Goal: Transaction & Acquisition: Download file/media

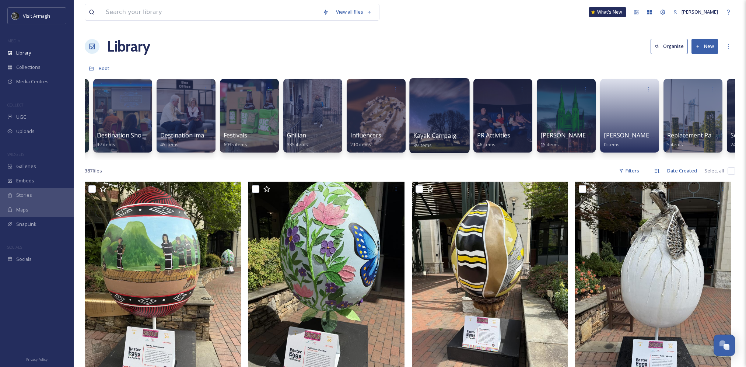
scroll to position [0, 310]
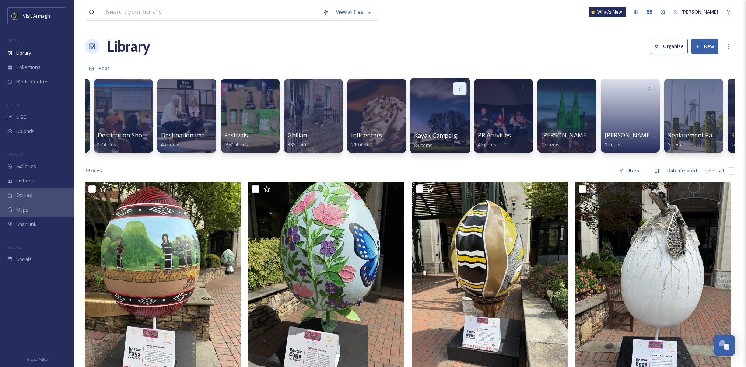
click at [455, 88] on div at bounding box center [460, 89] width 14 height 14
click at [420, 89] on div at bounding box center [440, 89] width 53 height 14
click at [430, 114] on div at bounding box center [440, 115] width 60 height 75
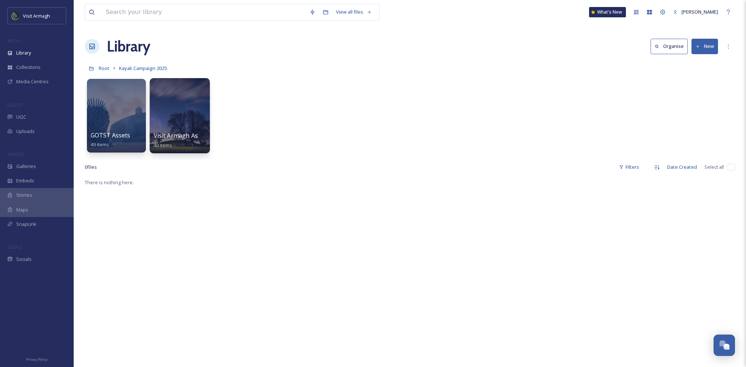
click at [188, 113] on div at bounding box center [180, 115] width 60 height 75
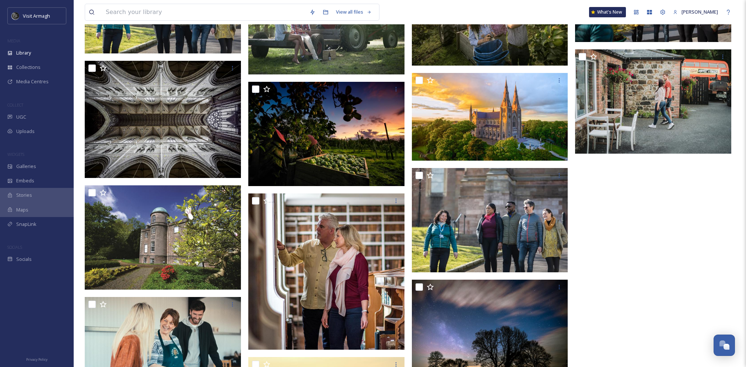
scroll to position [728, 0]
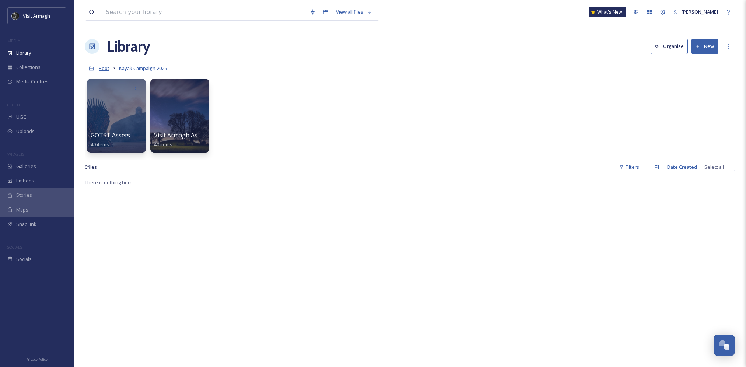
click at [102, 70] on span "Root" at bounding box center [104, 68] width 11 height 7
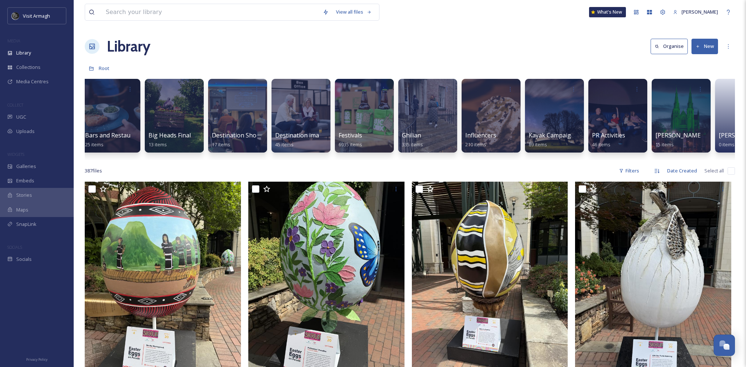
scroll to position [0, 213]
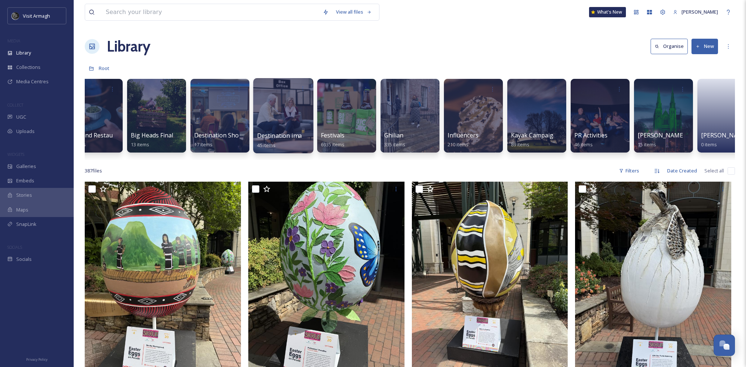
click at [276, 107] on div at bounding box center [283, 115] width 60 height 75
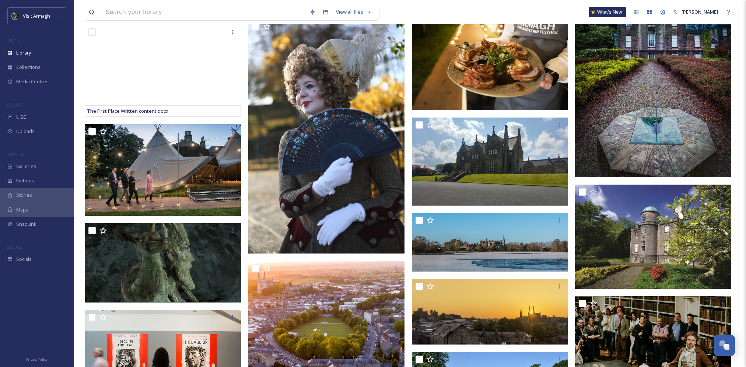
scroll to position [352, 0]
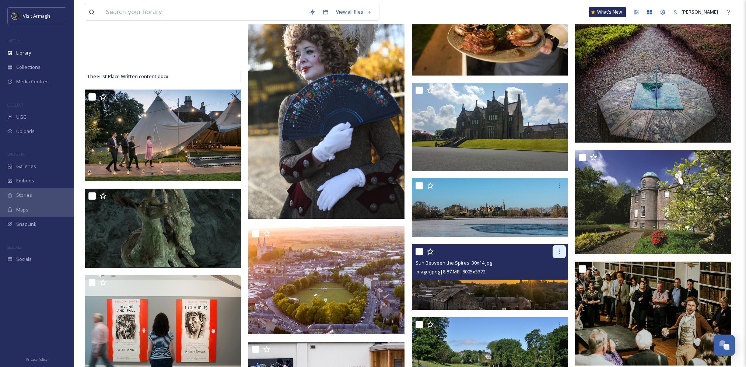
click at [560, 250] on icon at bounding box center [559, 252] width 6 height 6
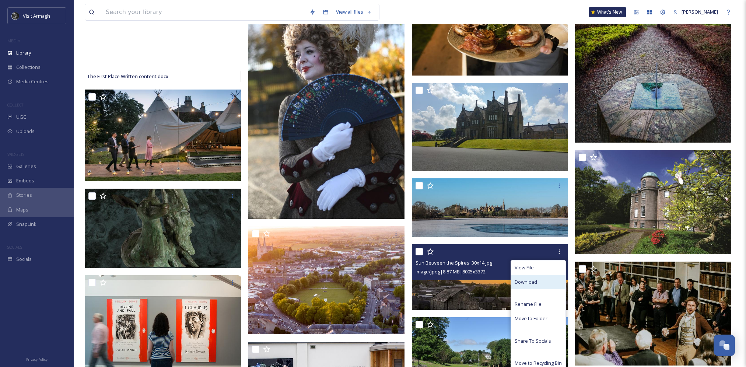
click at [548, 284] on div "Download" at bounding box center [538, 282] width 55 height 14
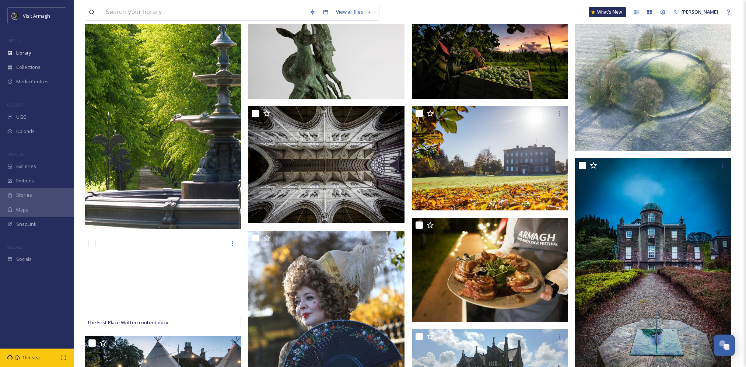
scroll to position [57, 0]
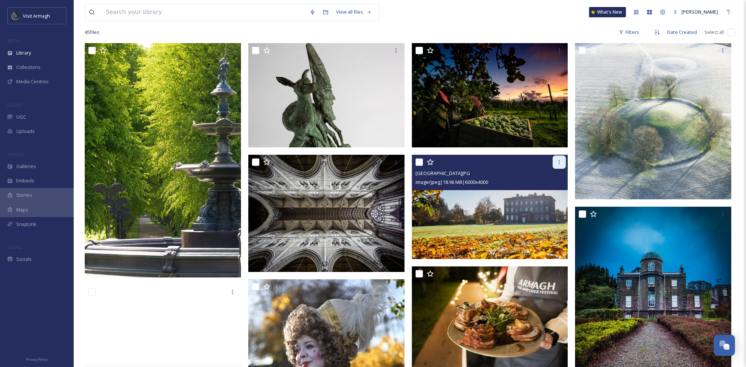
click at [563, 163] on div at bounding box center [559, 161] width 13 height 13
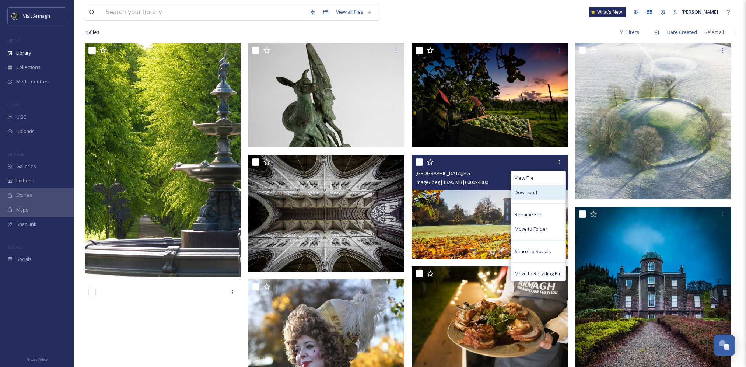
click at [545, 190] on div "Download" at bounding box center [538, 192] width 55 height 14
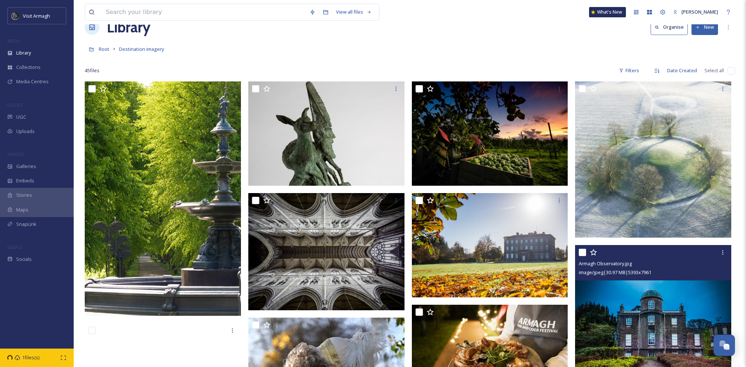
scroll to position [0, 0]
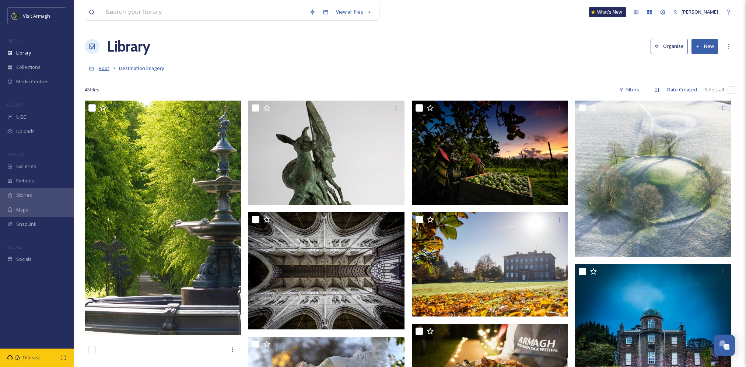
click at [105, 67] on span "Root" at bounding box center [104, 68] width 11 height 7
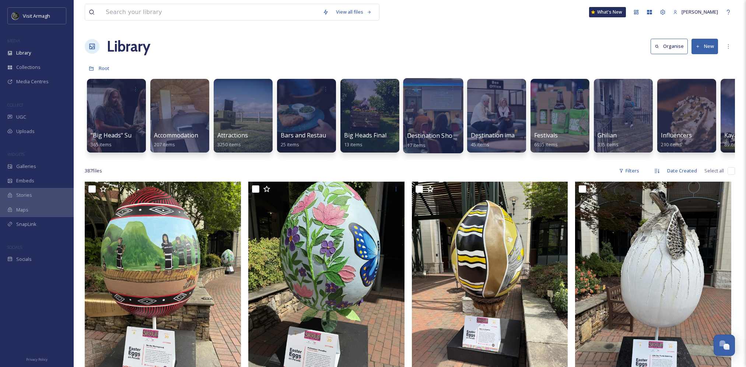
click at [434, 117] on div at bounding box center [433, 115] width 60 height 75
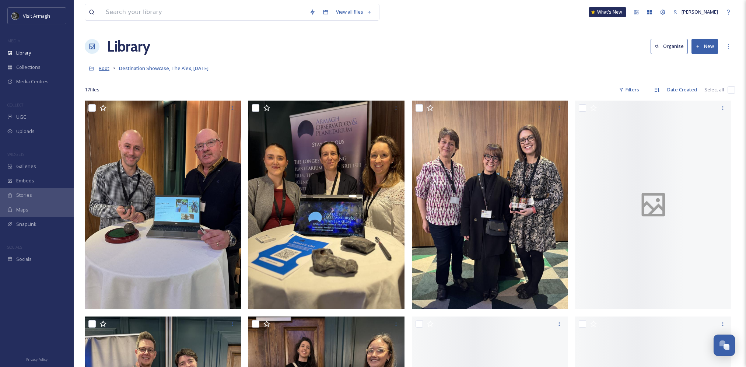
click at [104, 66] on span "Root" at bounding box center [104, 68] width 11 height 7
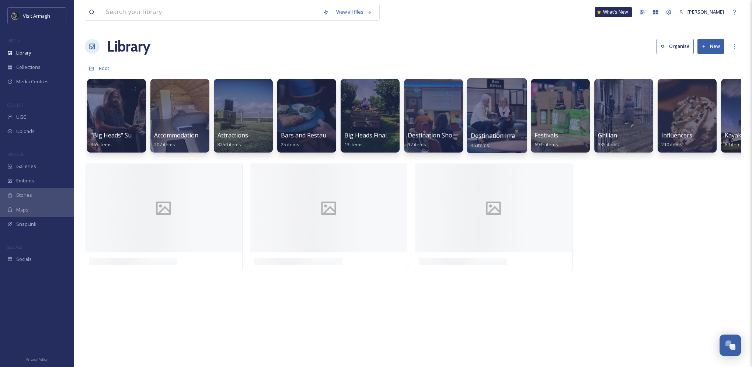
click at [493, 117] on div at bounding box center [496, 115] width 60 height 75
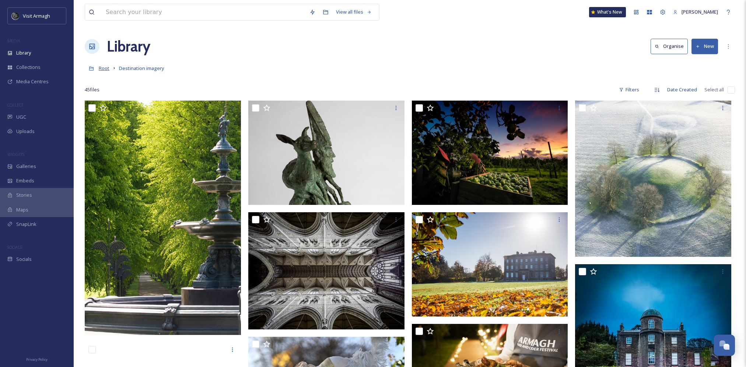
click at [105, 70] on span "Root" at bounding box center [104, 68] width 11 height 7
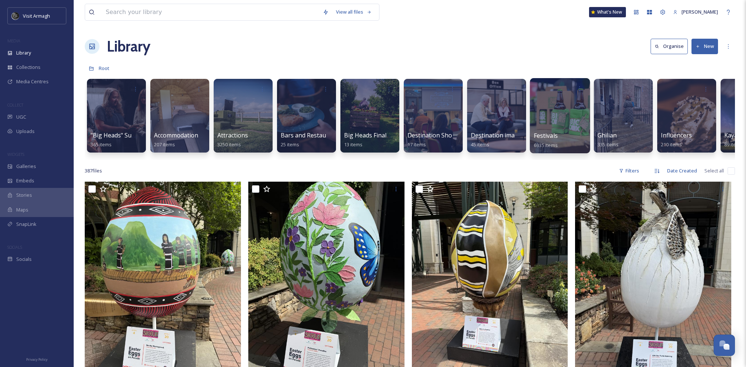
click at [562, 115] on div at bounding box center [560, 115] width 60 height 75
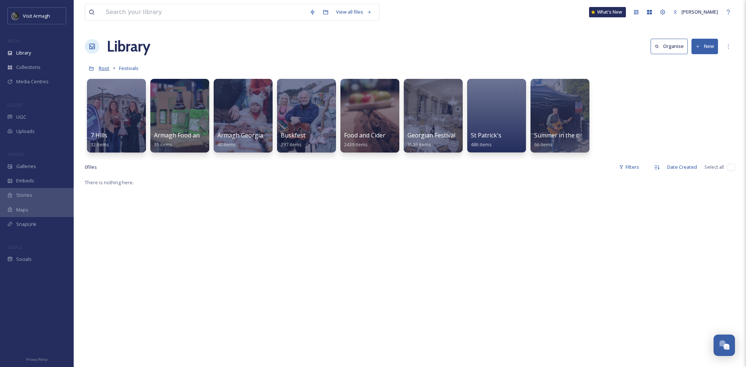
click at [105, 69] on span "Root" at bounding box center [104, 68] width 11 height 7
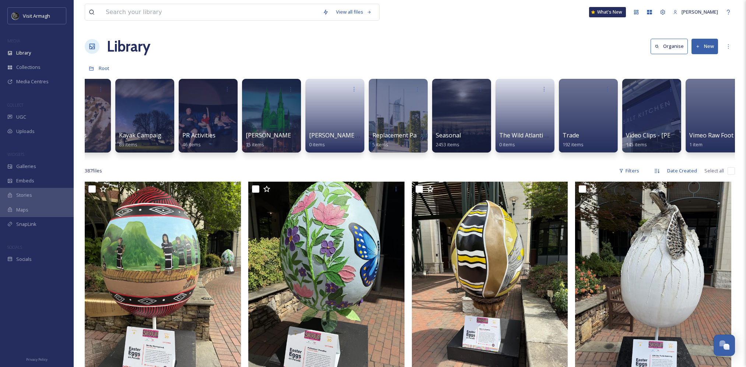
scroll to position [0, 620]
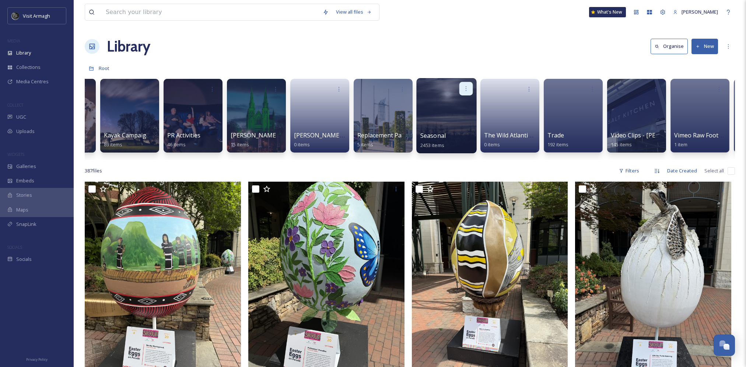
click at [461, 83] on div at bounding box center [466, 89] width 14 height 14
click at [446, 81] on div at bounding box center [446, 115] width 60 height 75
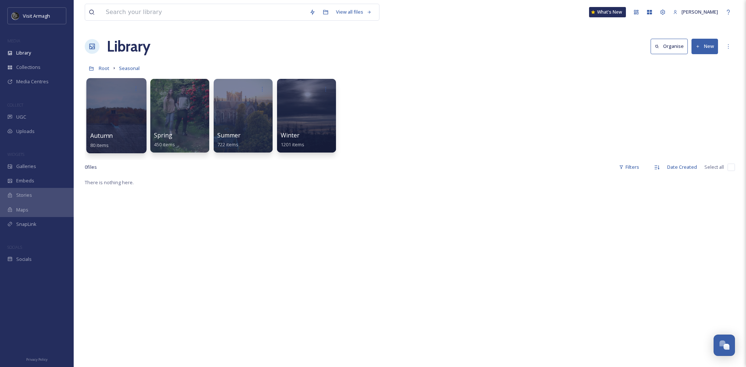
click at [104, 106] on div at bounding box center [116, 115] width 60 height 75
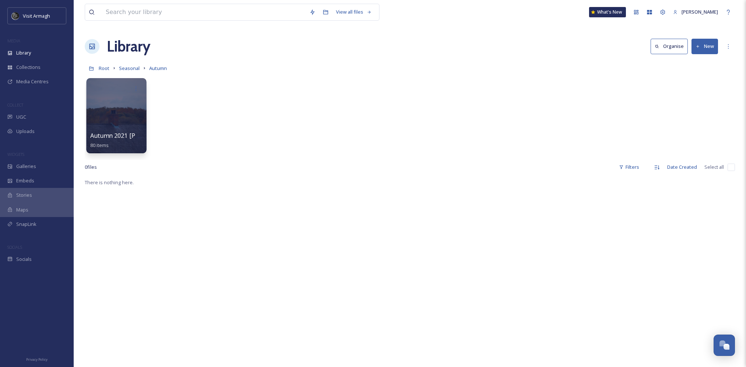
click at [123, 118] on div at bounding box center [116, 115] width 60 height 75
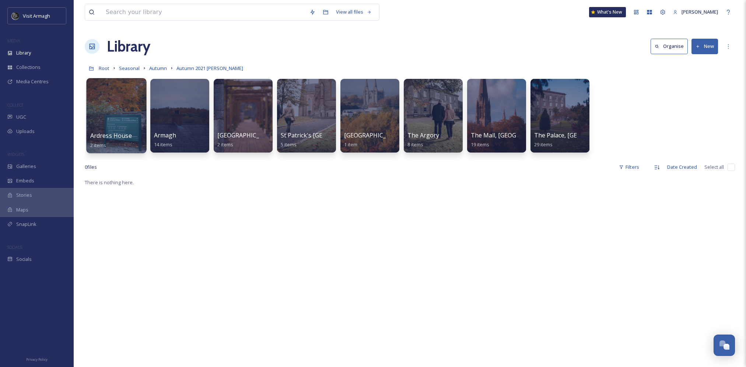
click at [111, 113] on div at bounding box center [116, 115] width 60 height 75
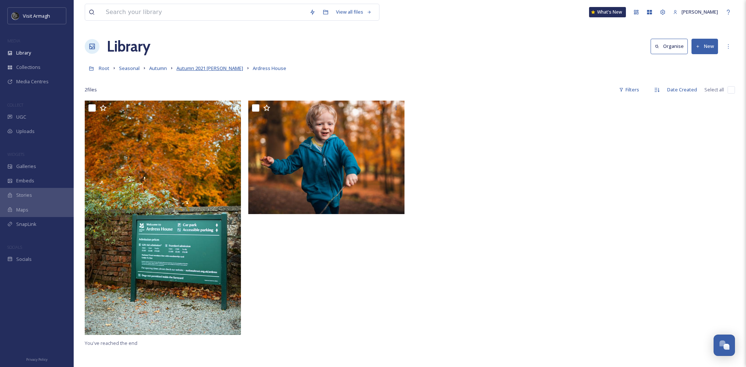
click at [219, 67] on span "Autumn 2021 [PERSON_NAME]" at bounding box center [209, 68] width 67 height 7
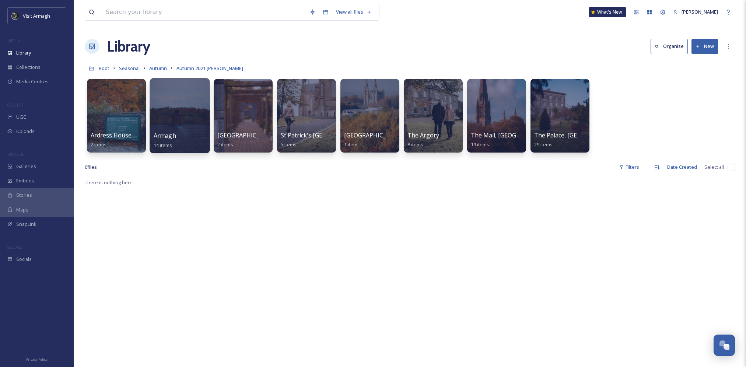
click at [193, 114] on div at bounding box center [180, 115] width 60 height 75
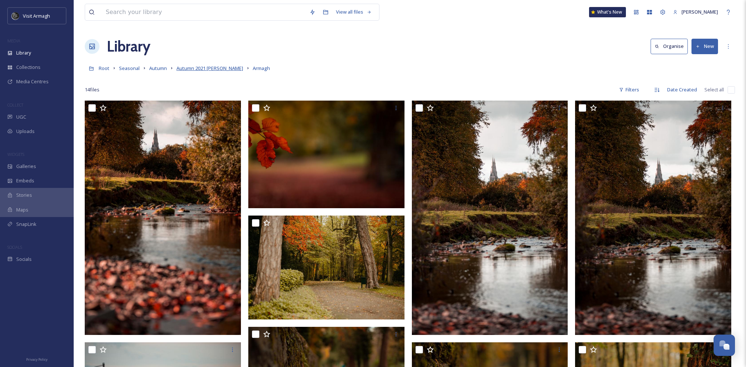
click at [209, 70] on span "Autumn 2021 [PERSON_NAME]" at bounding box center [209, 68] width 67 height 7
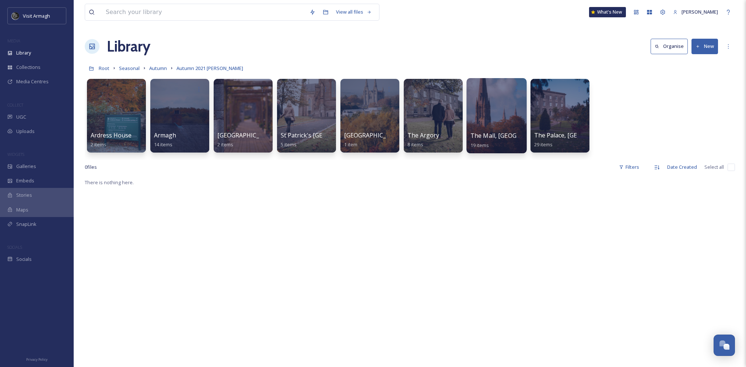
click at [500, 110] on div at bounding box center [496, 115] width 60 height 75
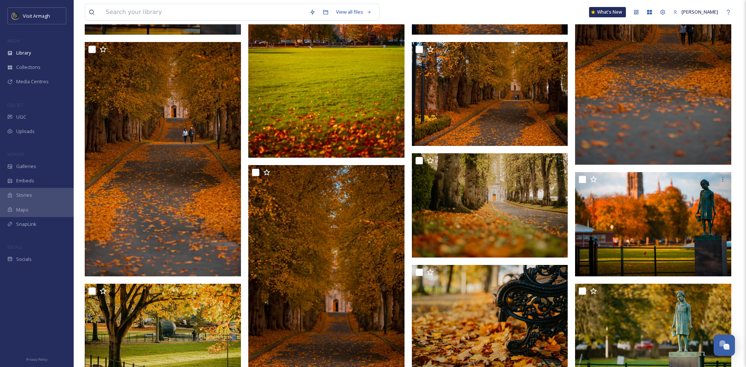
scroll to position [295, 0]
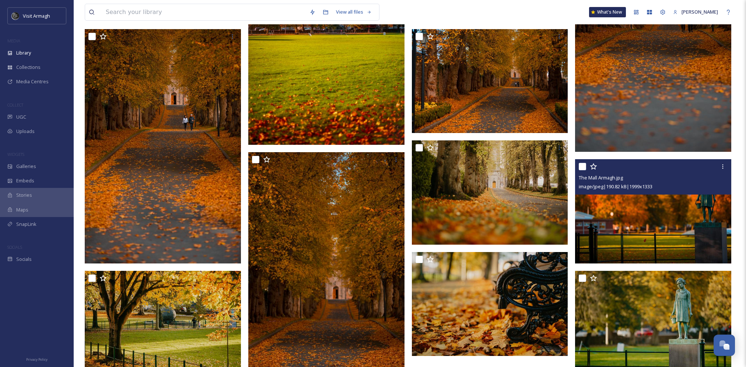
click at [658, 215] on img at bounding box center [653, 211] width 156 height 104
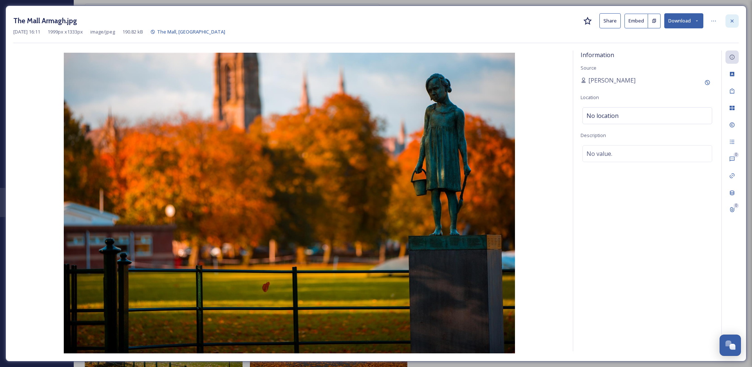
click at [734, 20] on div at bounding box center [731, 20] width 13 height 13
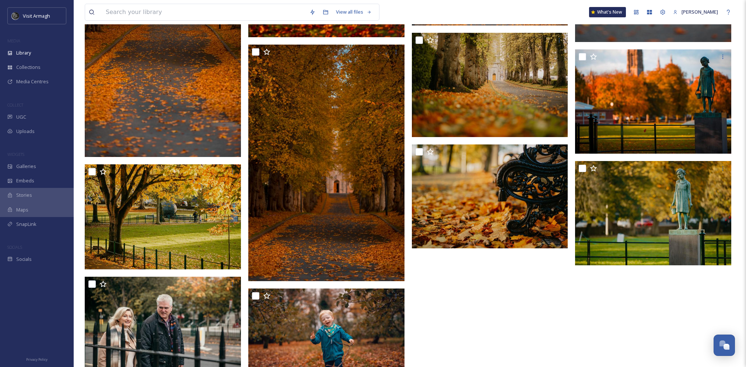
scroll to position [442, 0]
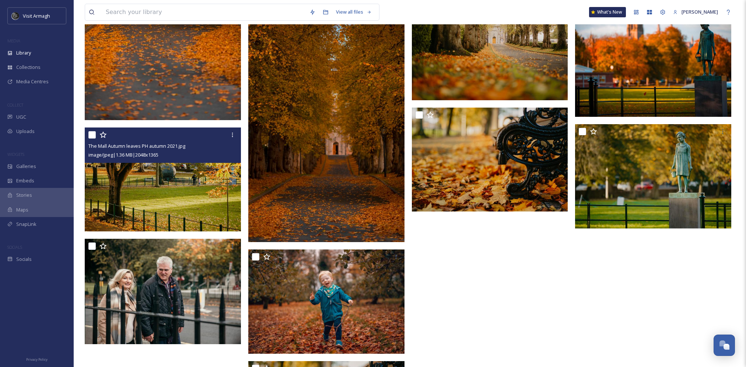
click at [186, 173] on img at bounding box center [163, 179] width 156 height 104
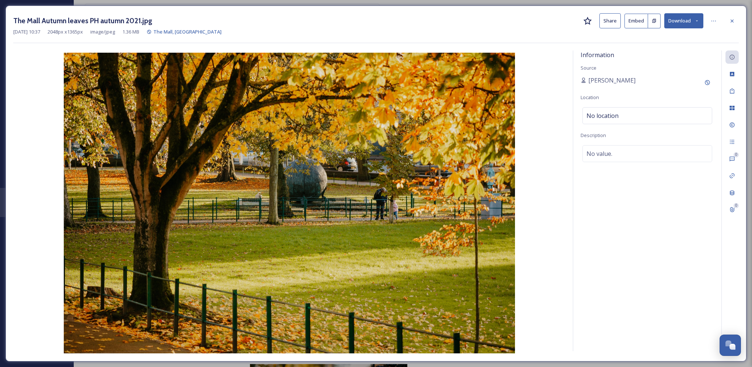
click at [729, 28] on div "The Mall Autumn leaves PH autumn 2021.jpg Share Embed Download" at bounding box center [375, 20] width 725 height 15
click at [733, 17] on div at bounding box center [731, 20] width 13 height 13
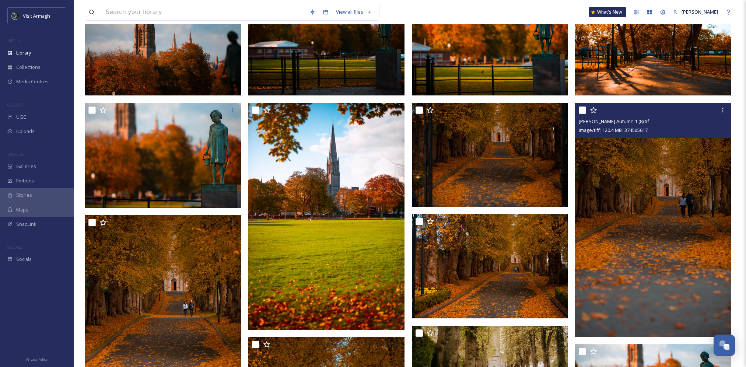
scroll to position [74, 0]
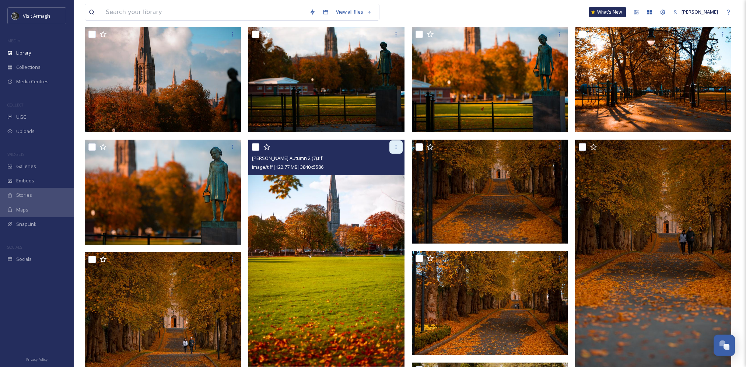
click at [391, 150] on div at bounding box center [395, 146] width 13 height 13
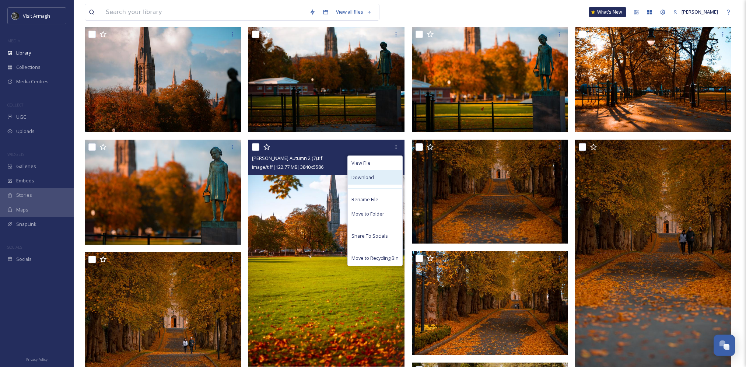
click at [380, 176] on div "Download" at bounding box center [375, 177] width 55 height 14
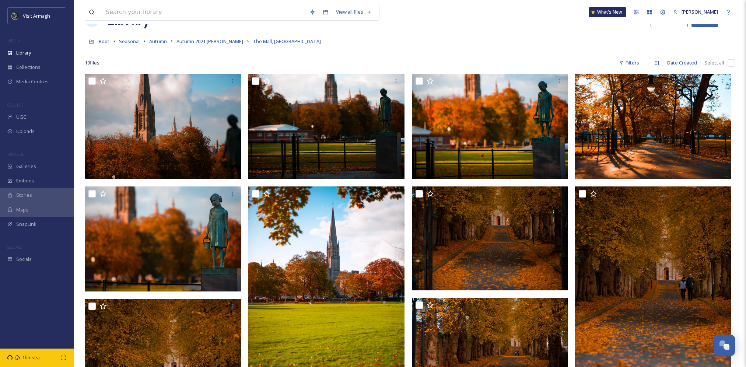
scroll to position [0, 0]
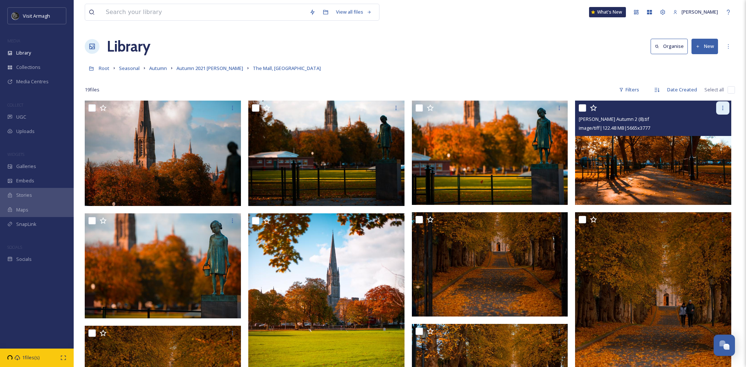
click at [720, 109] on icon at bounding box center [723, 108] width 6 height 6
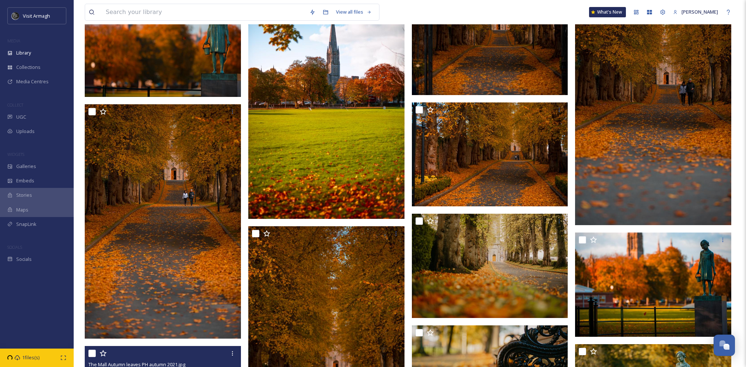
scroll to position [295, 0]
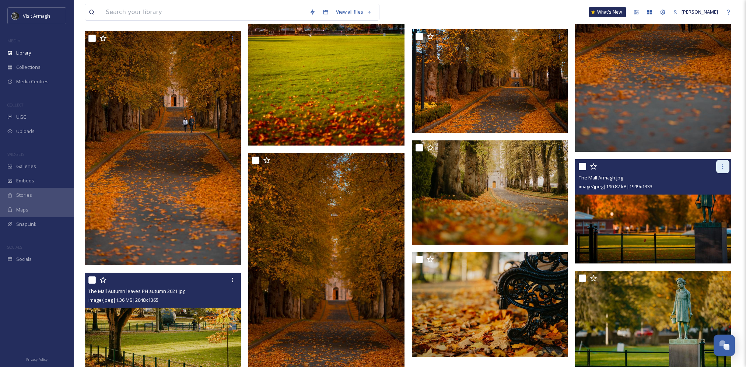
click at [721, 166] on icon at bounding box center [723, 167] width 6 height 6
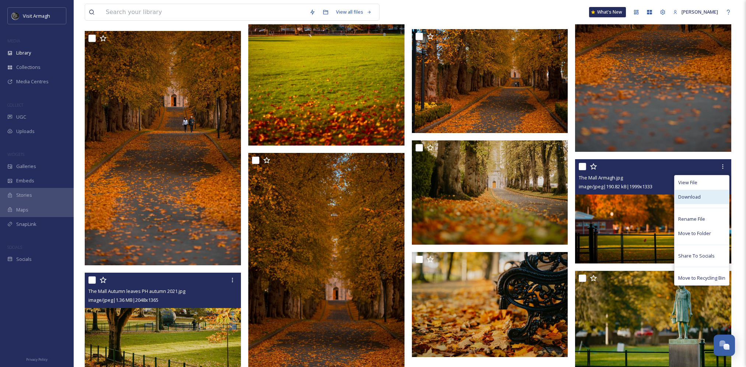
click at [710, 193] on div "Download" at bounding box center [702, 197] width 55 height 14
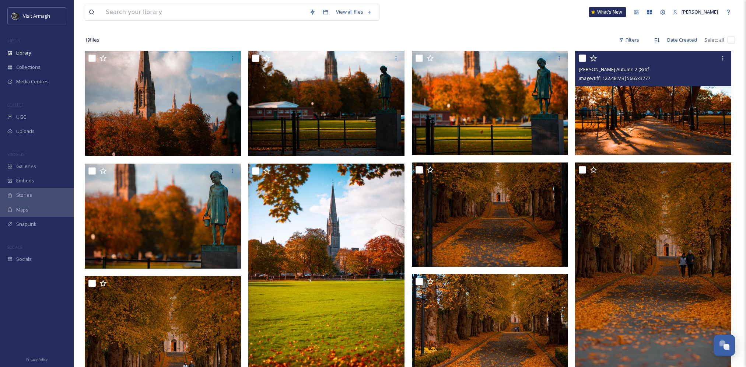
scroll to position [37, 0]
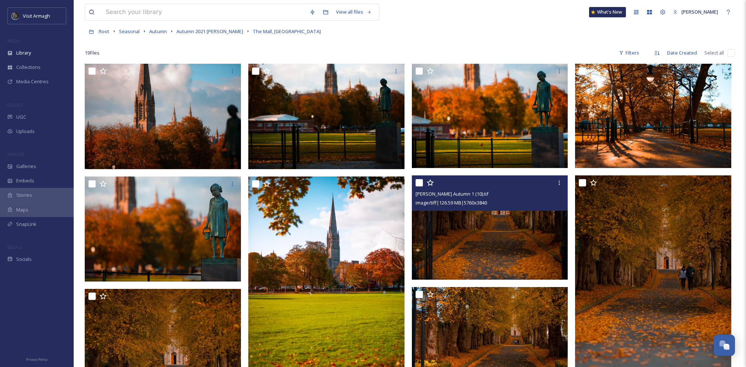
click at [508, 223] on img at bounding box center [490, 227] width 156 height 104
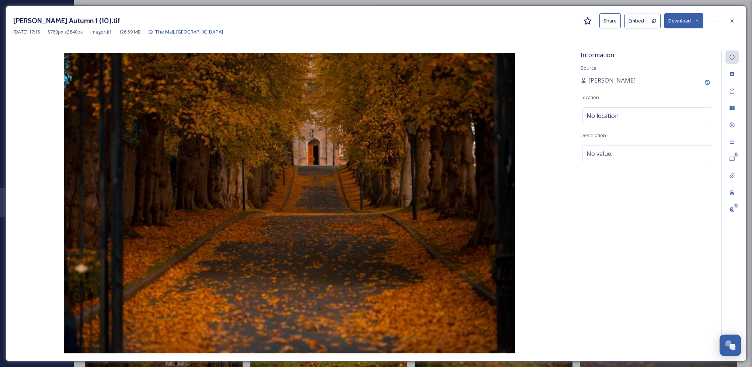
click at [697, 20] on icon at bounding box center [696, 20] width 5 height 5
click at [676, 66] on span "Download Medium (1080 x 720)" at bounding box center [663, 66] width 68 height 7
click at [726, 24] on div at bounding box center [731, 20] width 13 height 13
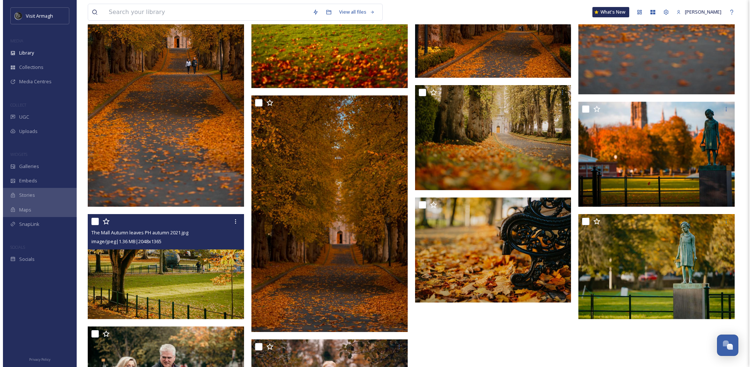
scroll to position [368, 0]
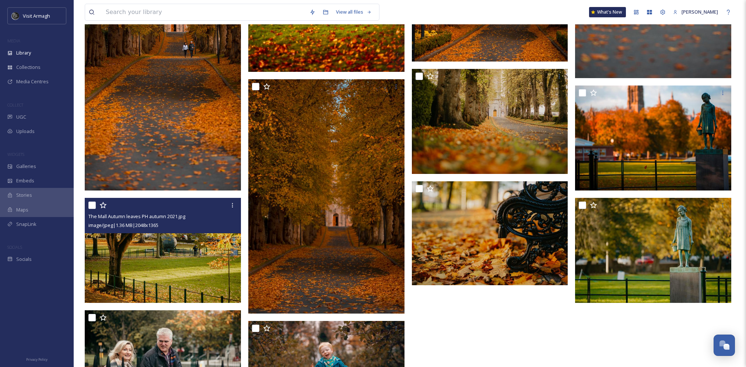
click at [199, 252] on img at bounding box center [164, 250] width 158 height 105
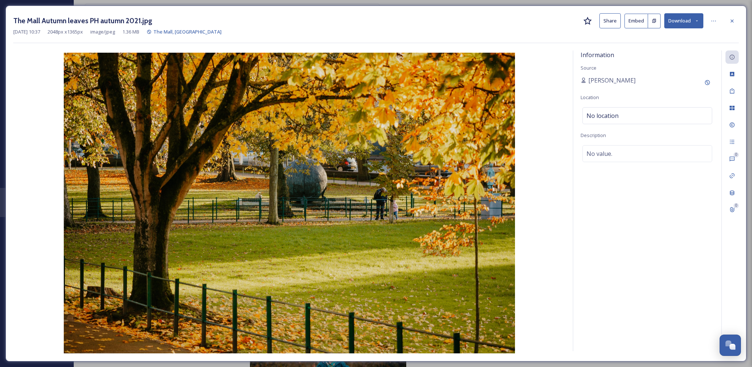
click at [686, 20] on button "Download" at bounding box center [683, 20] width 39 height 15
click at [677, 72] on div "Download Medium (1080 x 720)" at bounding box center [664, 67] width 77 height 14
click at [686, 20] on button "Download" at bounding box center [683, 20] width 39 height 15
